Goal: Task Accomplishment & Management: Use online tool/utility

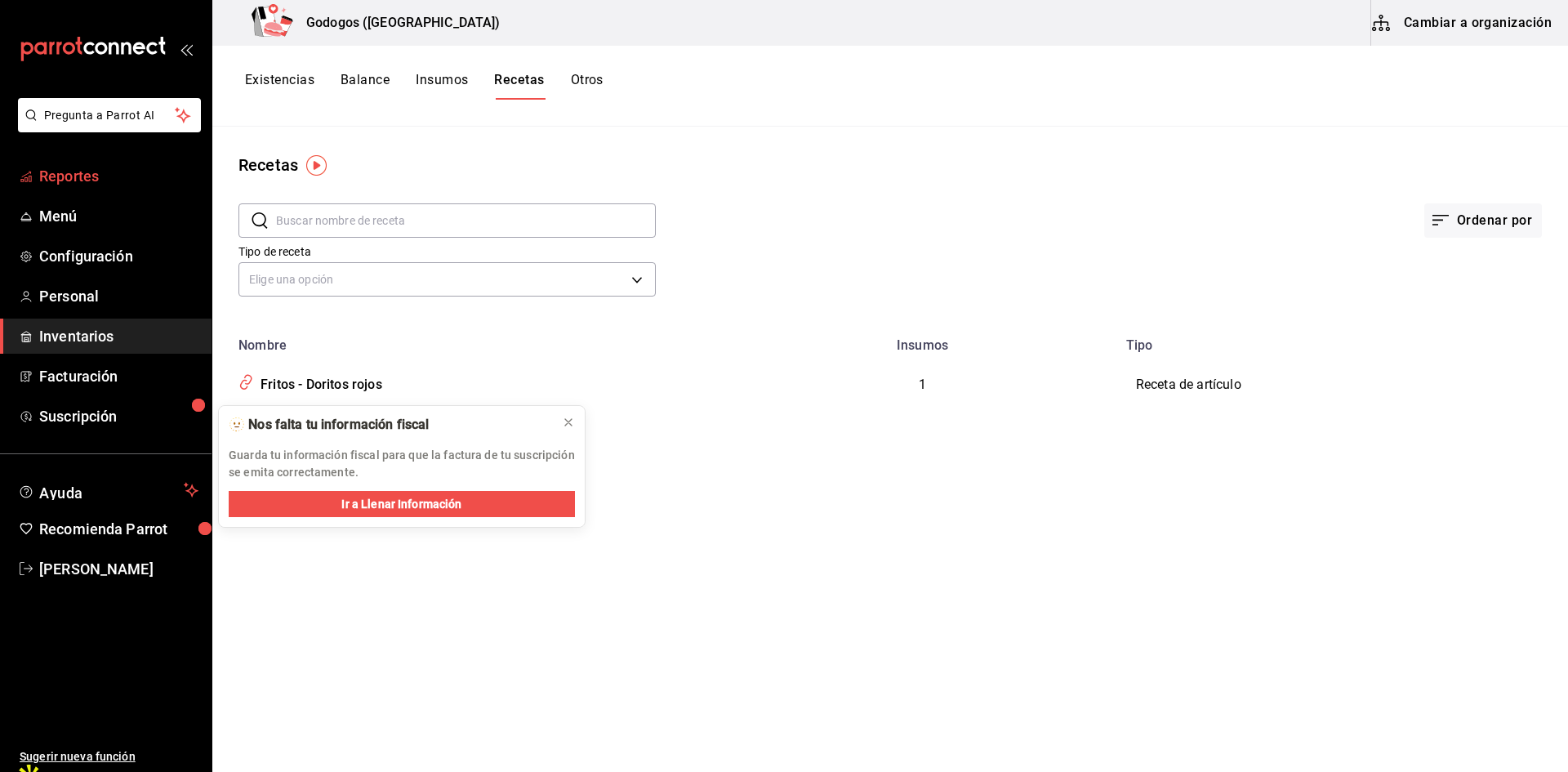
click at [78, 174] on span "Reportes" at bounding box center [119, 176] width 159 height 22
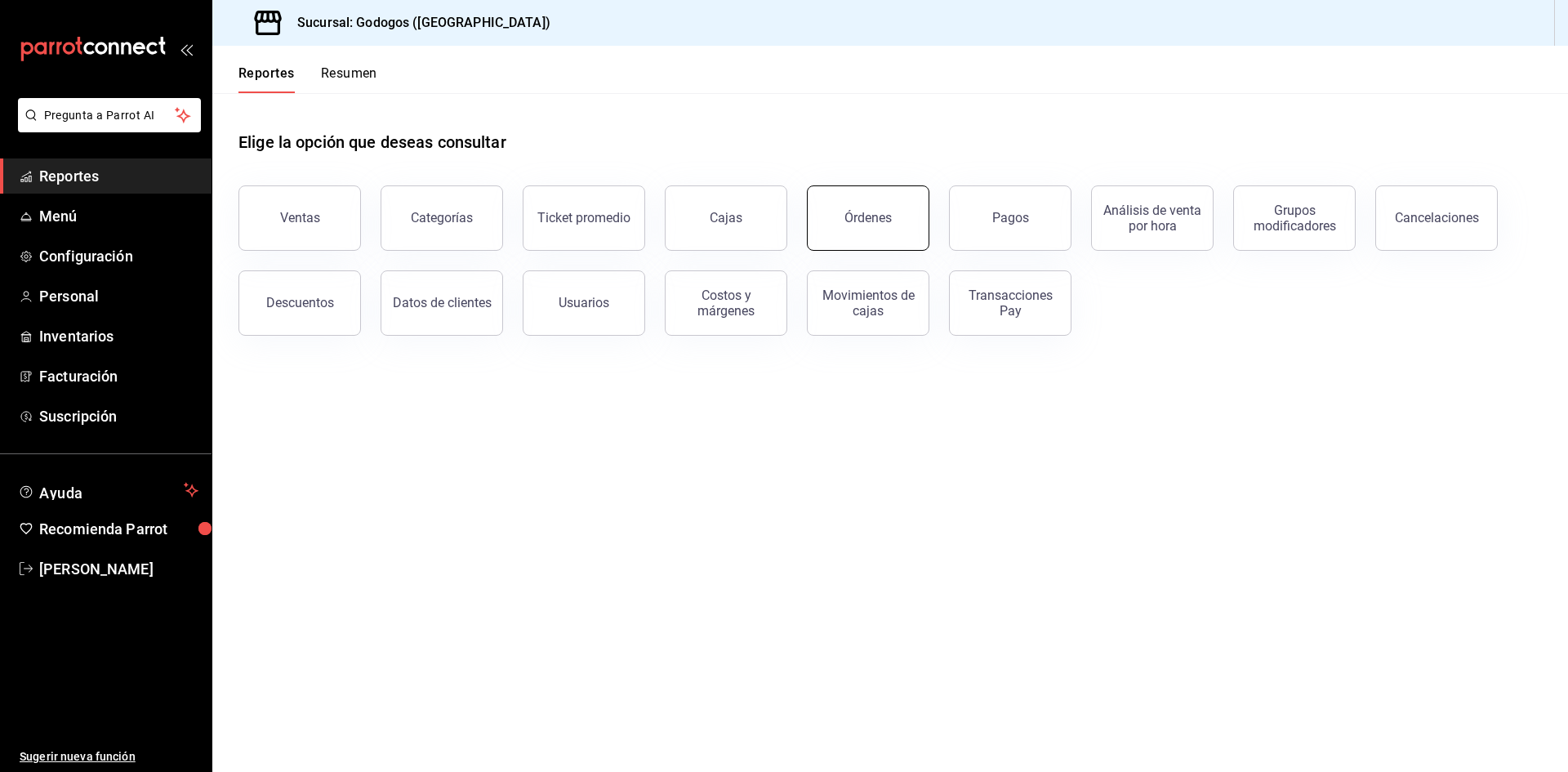
click at [872, 220] on div "Órdenes" at bounding box center [867, 217] width 47 height 15
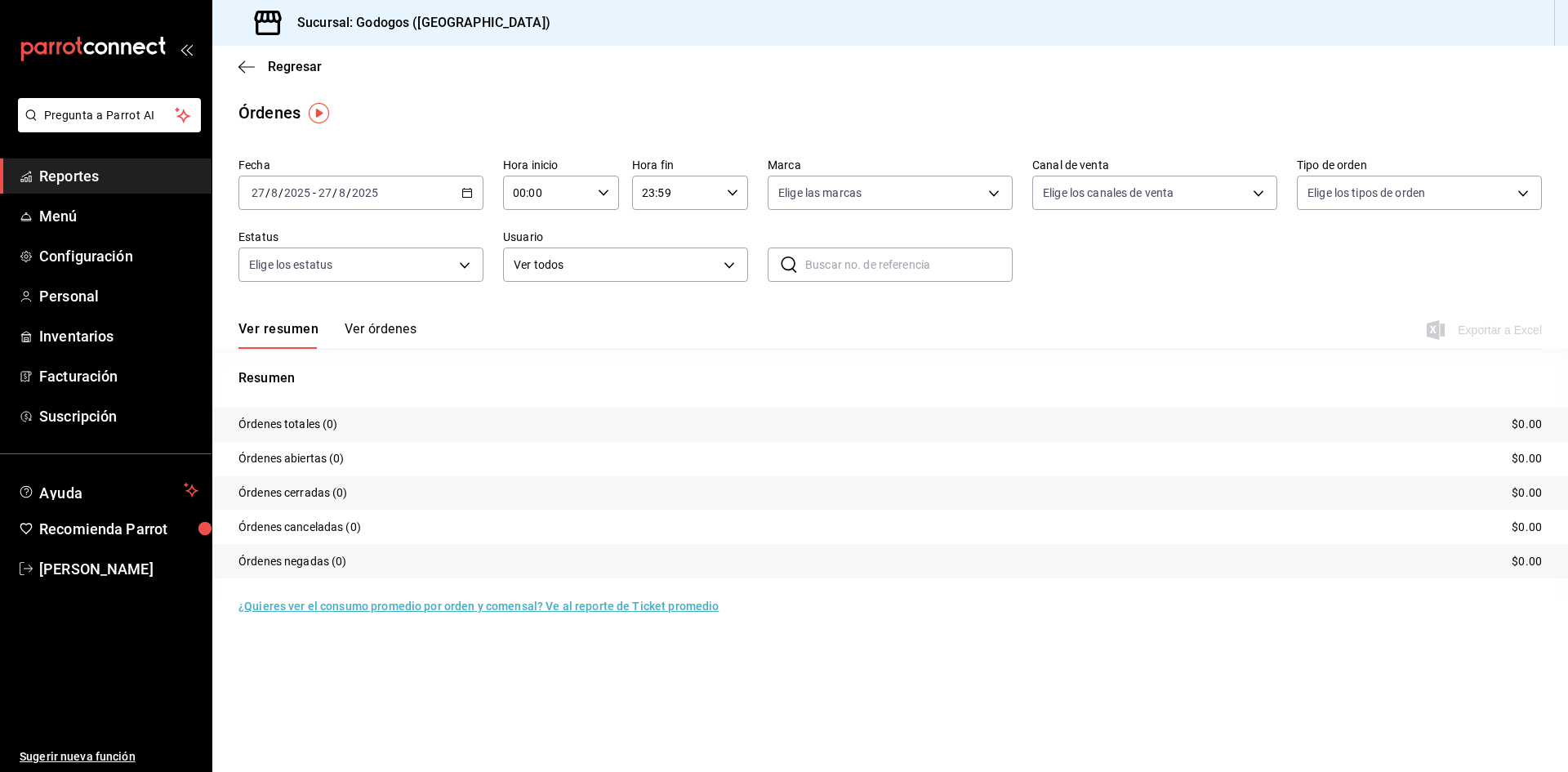
click at [400, 332] on button "Ver órdenes" at bounding box center [380, 335] width 71 height 28
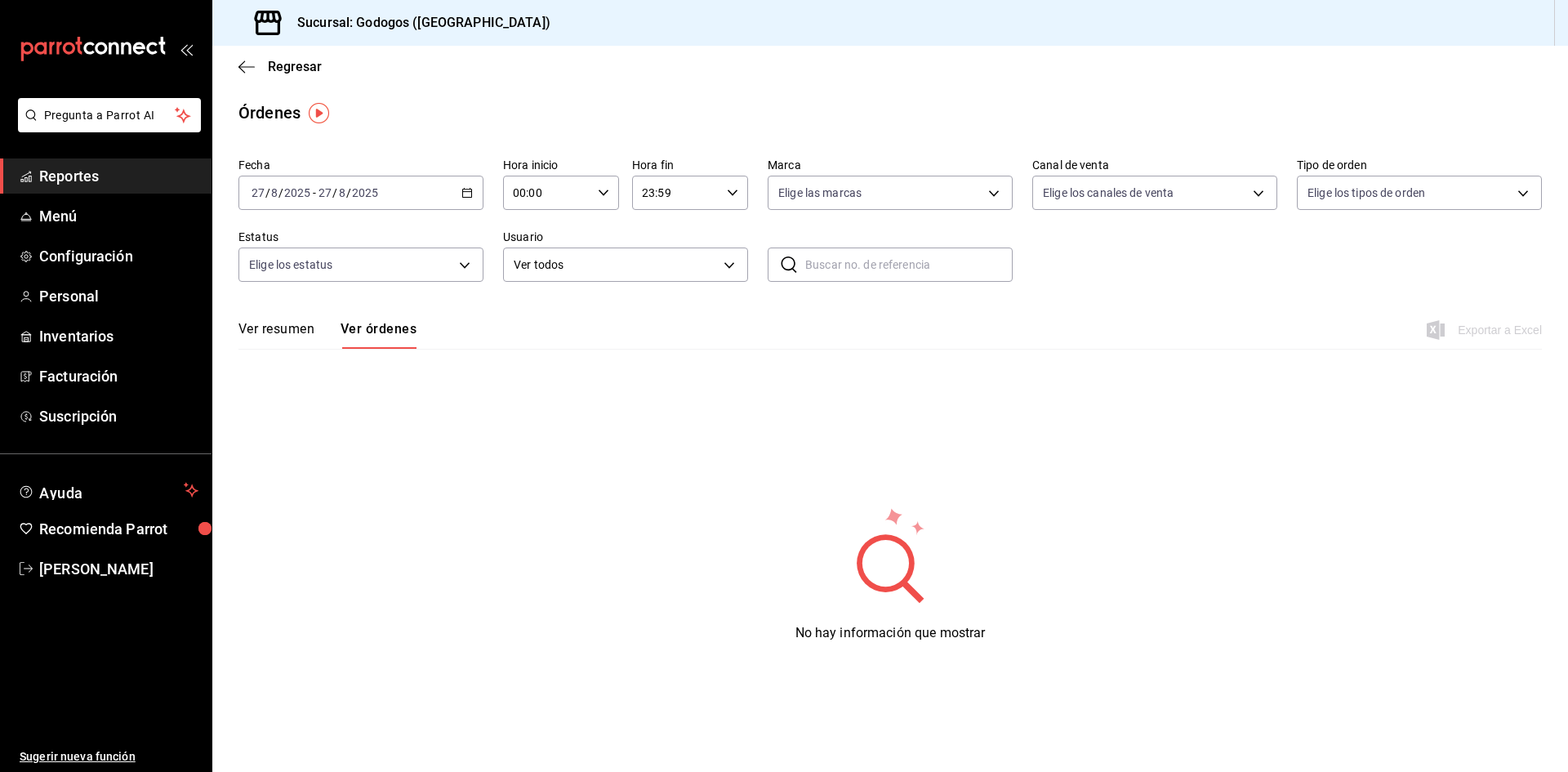
click at [429, 199] on div "[DATE] [DATE] - [DATE] [DATE]" at bounding box center [361, 193] width 245 height 35
click at [271, 287] on span "Ayer" at bounding box center [315, 279] width 126 height 17
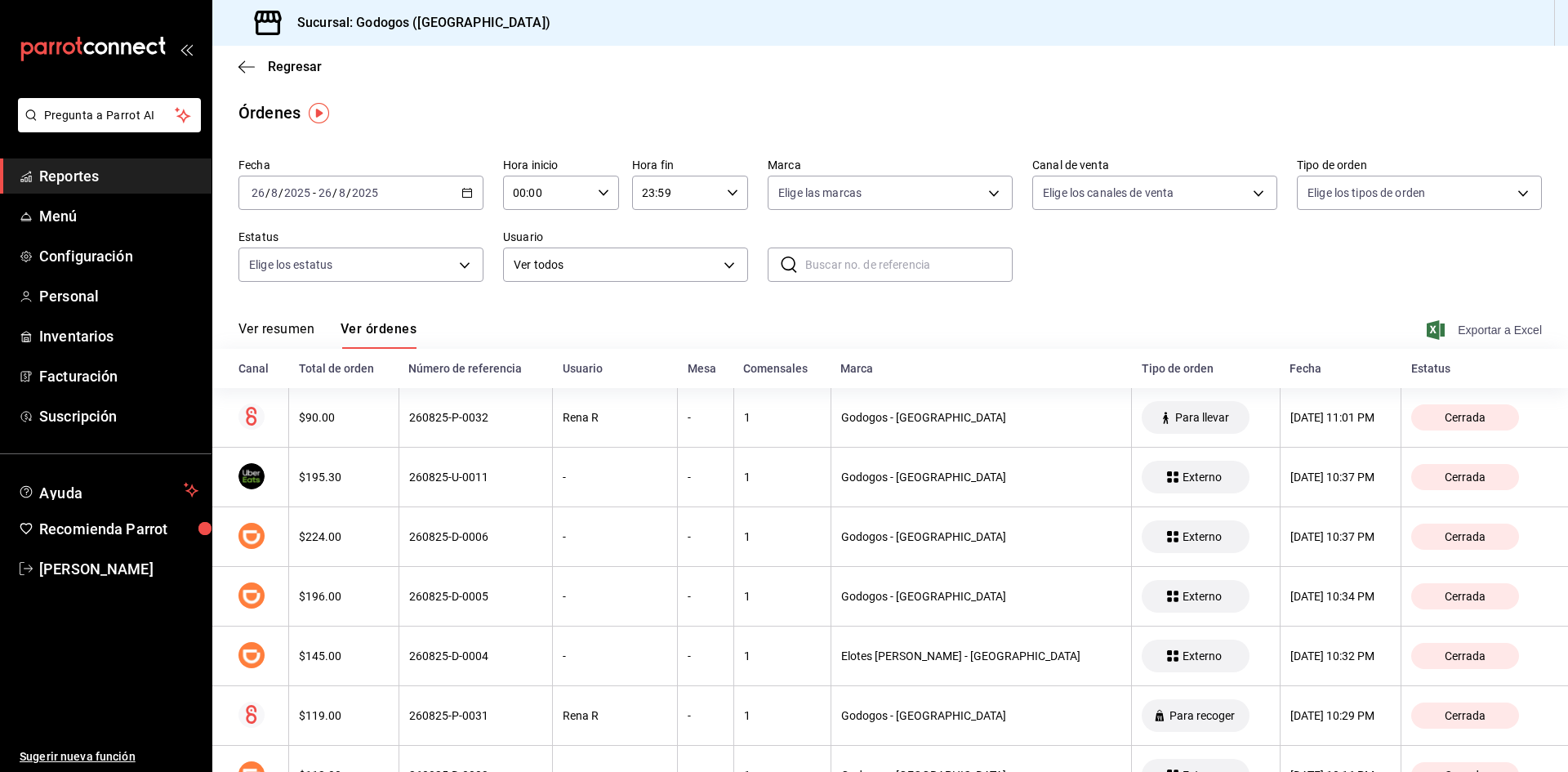
click at [1495, 321] on span "Exportar a Excel" at bounding box center [1486, 330] width 112 height 19
click at [875, 77] on div "Regresar" at bounding box center [890, 66] width 1356 height 41
click at [307, 71] on span "Regresar" at bounding box center [295, 67] width 54 height 15
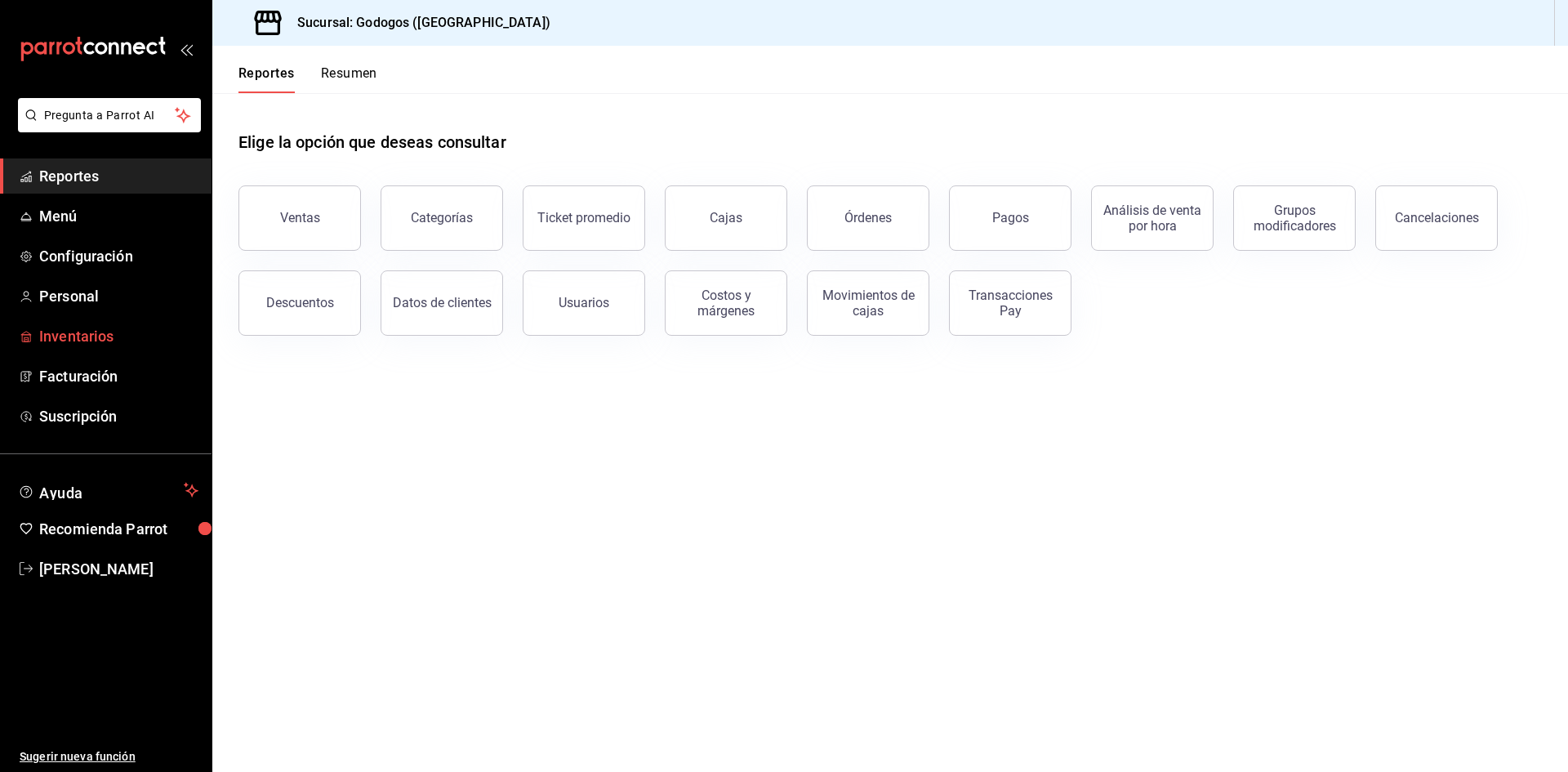
click at [79, 335] on span "Inventarios" at bounding box center [119, 336] width 159 height 22
